Goal: Find specific page/section: Find specific page/section

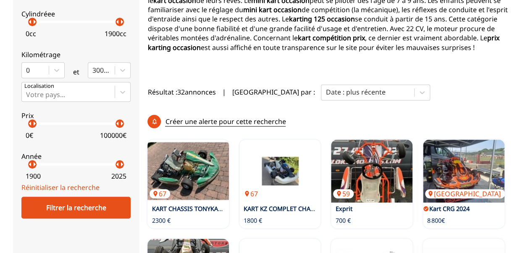
scroll to position [129, 0]
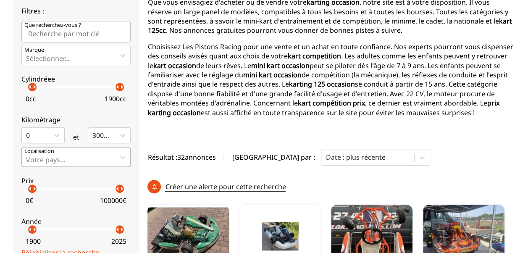
click at [67, 160] on div at bounding box center [68, 159] width 84 height 9
click at [28, 160] on input "Votre pays..." at bounding box center [27, 160] width 2 height 8
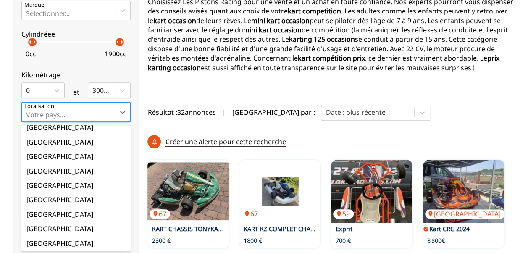
scroll to position [64, 0]
click at [37, 182] on div "[GEOGRAPHIC_DATA]" at bounding box center [75, 186] width 109 height 14
click at [28, 119] on input "option France focused, 9 of 18. 18 results available. Use Up and Down to choose…" at bounding box center [27, 115] width 2 height 8
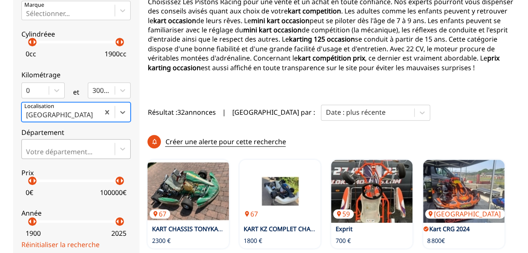
click at [63, 150] on div at bounding box center [68, 151] width 84 height 9
click at [28, 150] on input "Votre département..." at bounding box center [27, 152] width 2 height 8
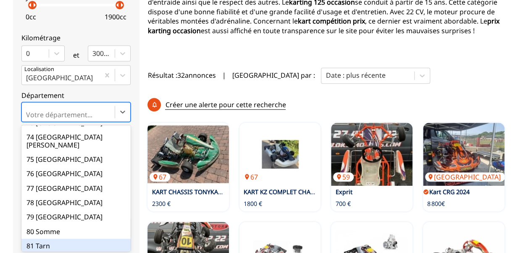
scroll to position [1088, 0]
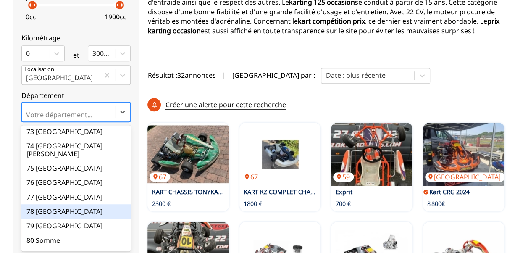
click at [57, 204] on div "78 [GEOGRAPHIC_DATA]" at bounding box center [75, 211] width 109 height 14
click at [28, 119] on input "option 78 Yvelines focused, 79 of 101. 101 results available. Use Up and Down t…" at bounding box center [27, 115] width 2 height 8
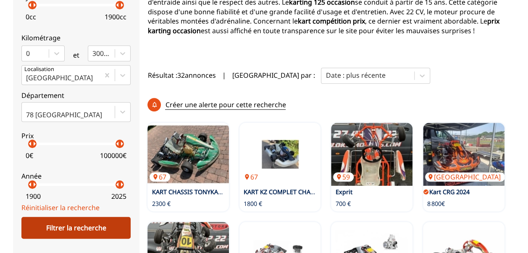
click at [57, 219] on div "Filtrer la recherche" at bounding box center [75, 228] width 109 height 22
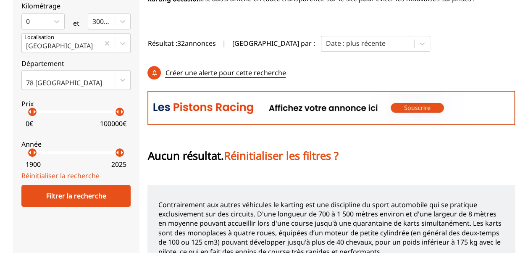
scroll to position [232, 0]
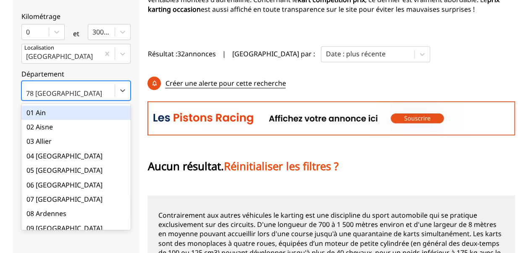
click at [86, 84] on div "78 [GEOGRAPHIC_DATA]" at bounding box center [68, 90] width 93 height 18
click at [28, 90] on input "option 01 Ain focused, 1 of 101. 101 results available. Use Up and Down to choo…" at bounding box center [27, 94] width 2 height 8
click at [72, 113] on div "01 Ain" at bounding box center [75, 112] width 109 height 14
click at [28, 97] on input "option 01 Ain focused, 1 of 101. 101 results available. Use Up and Down to choo…" at bounding box center [27, 94] width 2 height 8
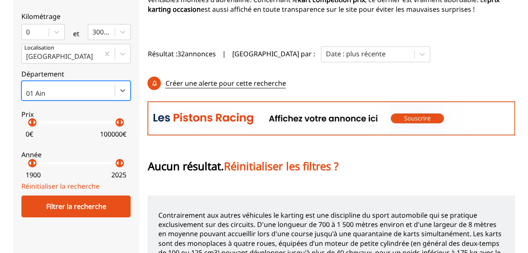
click at [82, 92] on div at bounding box center [68, 93] width 84 height 9
click at [28, 92] on input "option 01 Ain, selected. Select is focused ,type to refine list, press Down to …" at bounding box center [27, 94] width 2 height 8
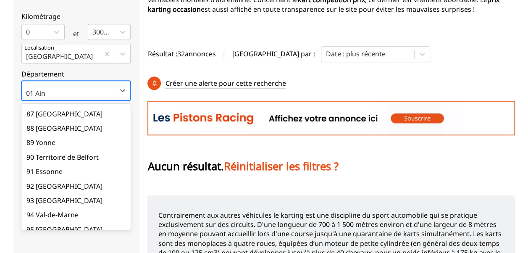
scroll to position [1337, 0]
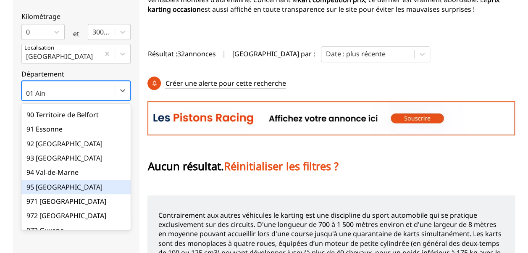
click at [74, 180] on div "95 [GEOGRAPHIC_DATA]" at bounding box center [75, 187] width 109 height 14
click at [28, 97] on input "option 01 Ain, selected. option 95 Val-d'oise focused, 96 of 101. 101 results a…" at bounding box center [27, 94] width 2 height 8
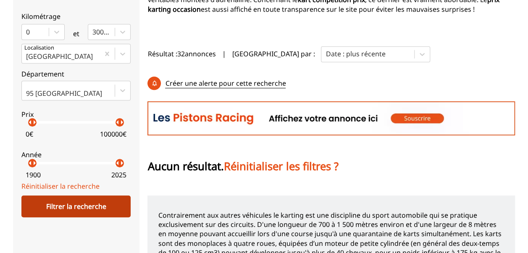
click at [65, 200] on div "Filtrer la recherche" at bounding box center [75, 206] width 109 height 22
